Goal: Task Accomplishment & Management: Manage account settings

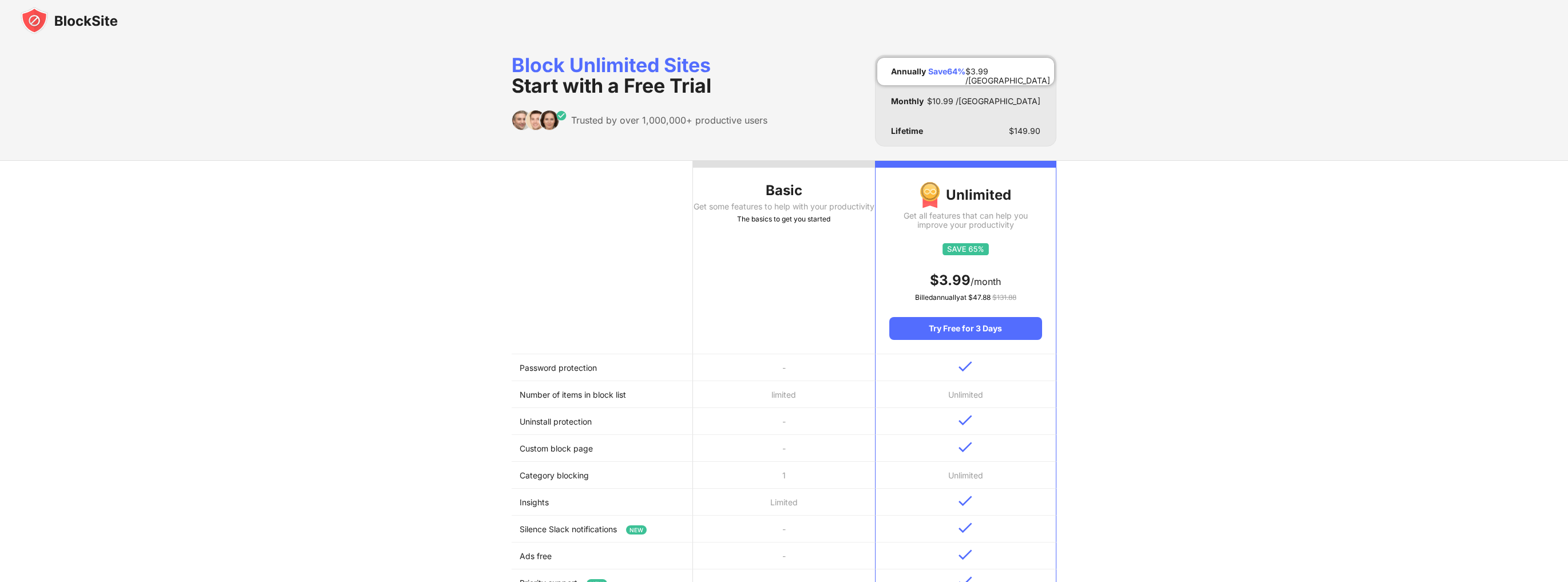
click at [45, 15] on img at bounding box center [69, 21] width 97 height 27
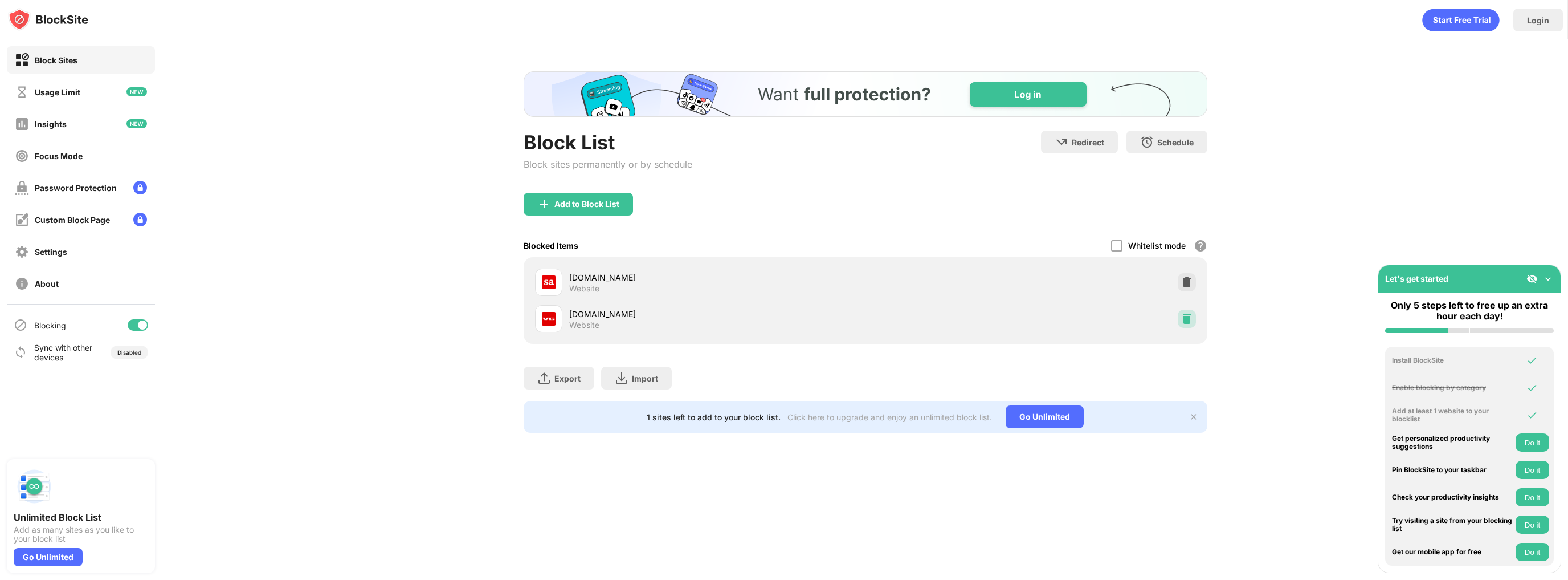
click at [1186, 317] on img at bounding box center [1187, 319] width 11 height 11
